Goal: Find specific page/section: Find specific page/section

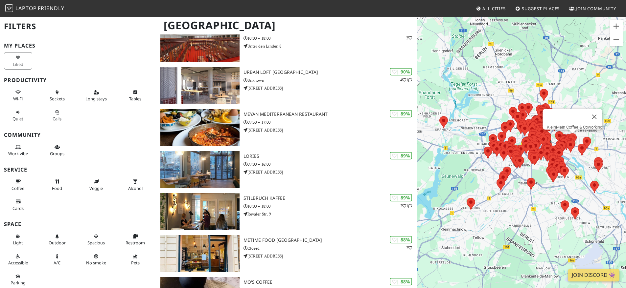
scroll to position [150, 0]
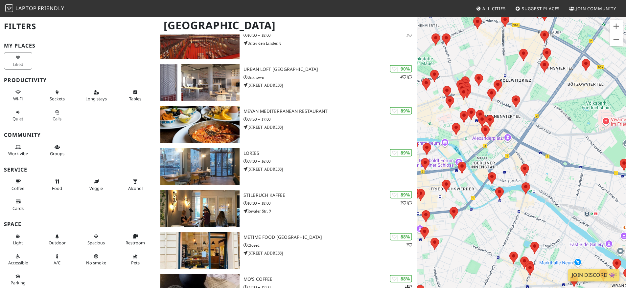
drag, startPoint x: 501, startPoint y: 104, endPoint x: 520, endPoint y: 121, distance: 25.6
click at [519, 116] on div at bounding box center [521, 160] width 209 height 288
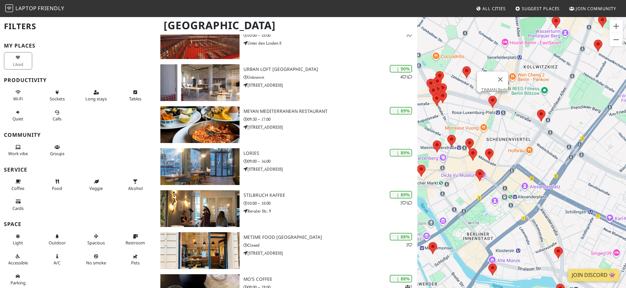
click at [488, 96] on area at bounding box center [488, 96] width 0 height 0
click at [485, 149] on area at bounding box center [485, 149] width 0 height 0
click at [488, 140] on link "Café Oliv" at bounding box center [491, 142] width 16 height 5
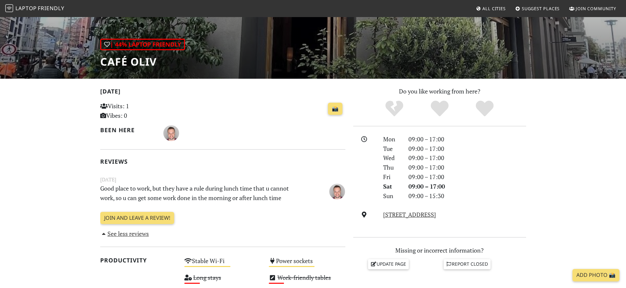
scroll to position [88, 0]
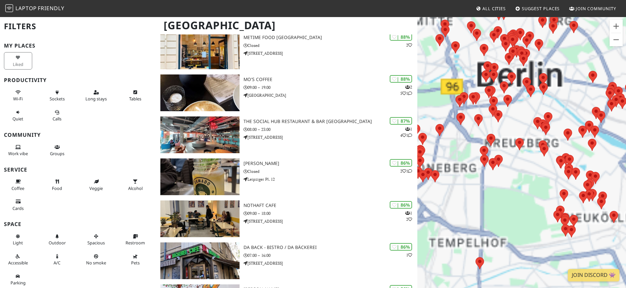
scroll to position [346, 0]
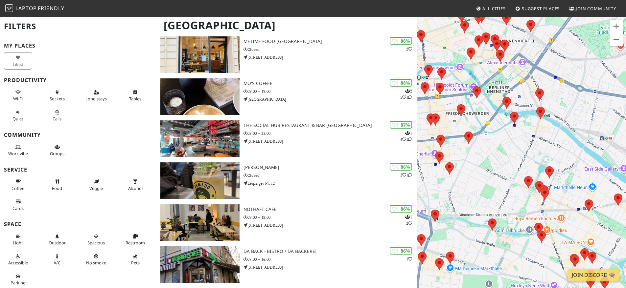
drag, startPoint x: 501, startPoint y: 96, endPoint x: 509, endPoint y: 170, distance: 74.6
click at [509, 170] on div at bounding box center [521, 160] width 209 height 288
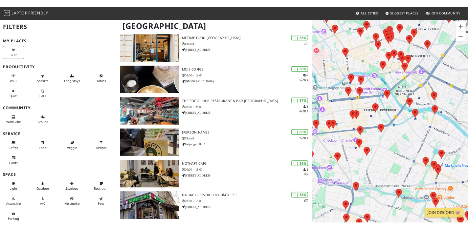
scroll to position [356, 0]
